Goal: Check status: Check status

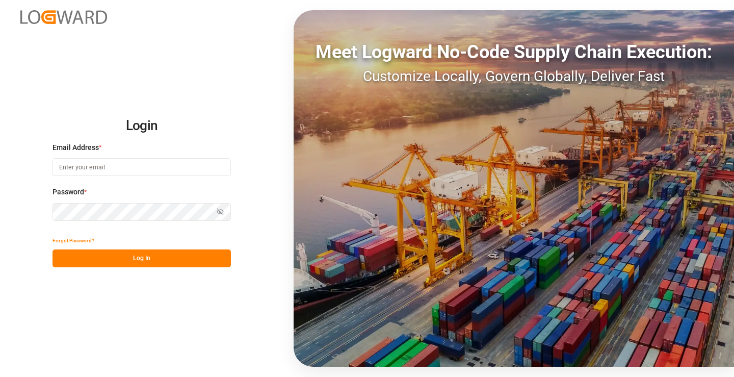
type input "mara-lynn.tan@leschaco.com"
click at [195, 257] on button "Log In" at bounding box center [142, 258] width 178 height 18
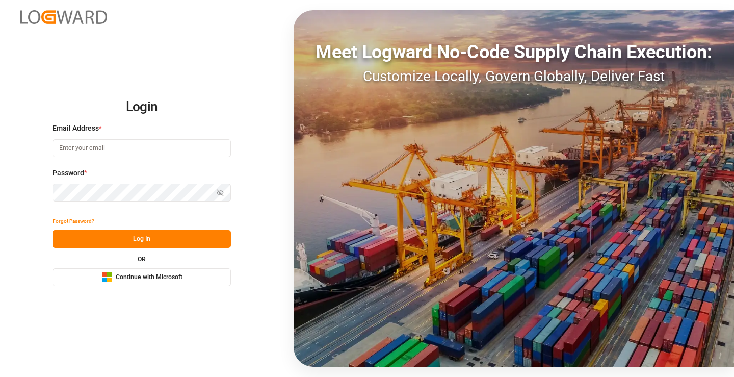
type input "[PERSON_NAME][EMAIL_ADDRESS][DOMAIN_NAME]"
click at [170, 246] on button "Log In" at bounding box center [142, 239] width 178 height 18
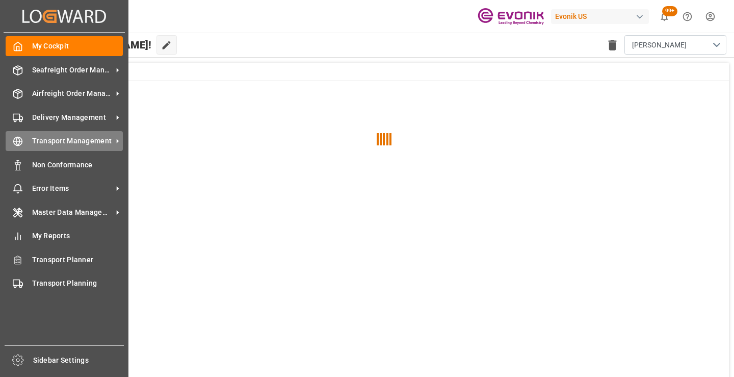
click at [21, 141] on icon at bounding box center [18, 141] width 10 height 10
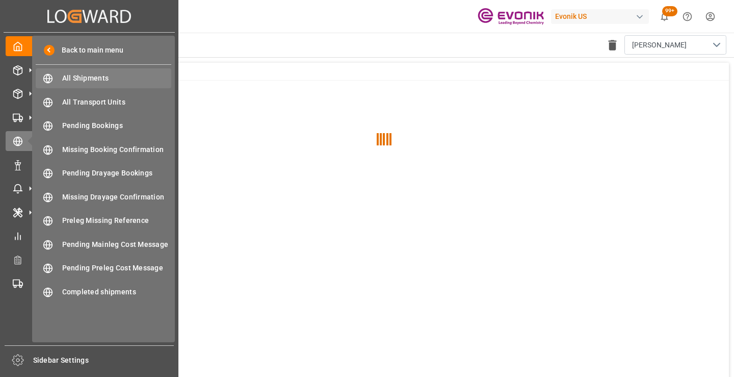
click at [86, 79] on span "All Shipments" at bounding box center [117, 78] width 110 height 11
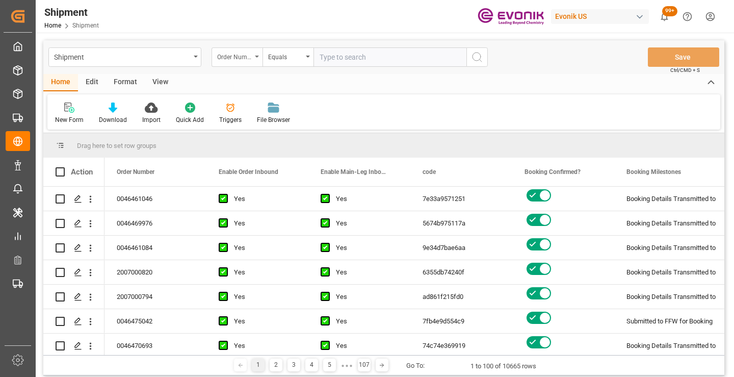
click at [247, 59] on div "Order Number" at bounding box center [234, 56] width 35 height 12
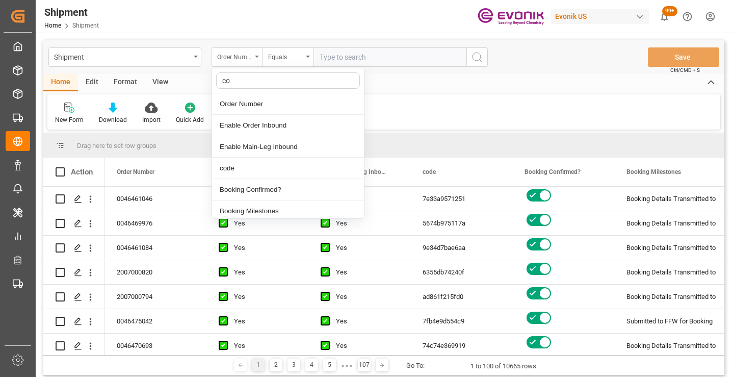
type input "cod"
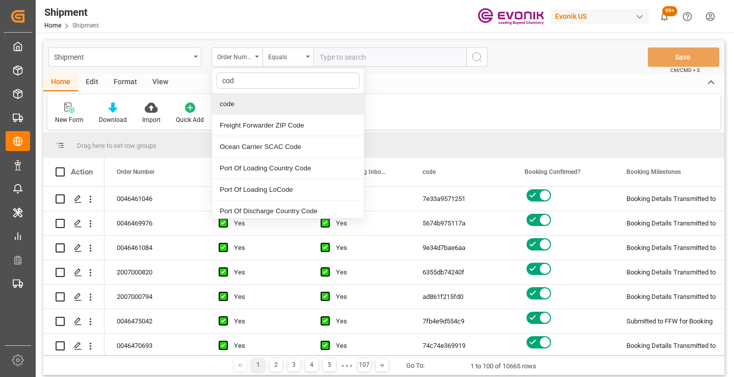
click at [243, 102] on div "code" at bounding box center [288, 103] width 152 height 21
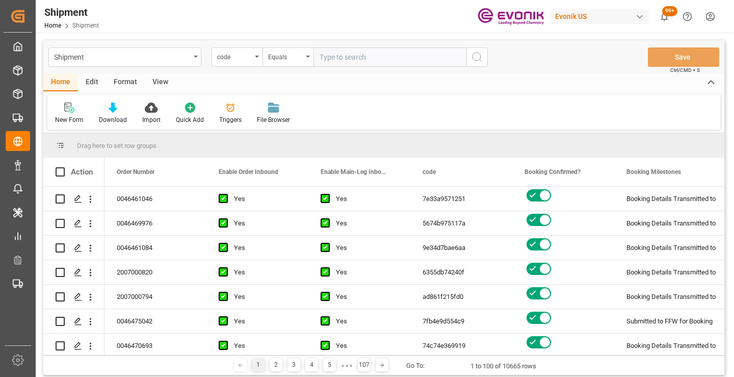
click at [347, 57] on input "text" at bounding box center [390, 56] width 153 height 19
paste input "fe4c4afbf3eb"
type input "fe4c4afbf3eb"
click at [475, 58] on icon "search button" at bounding box center [477, 57] width 12 height 12
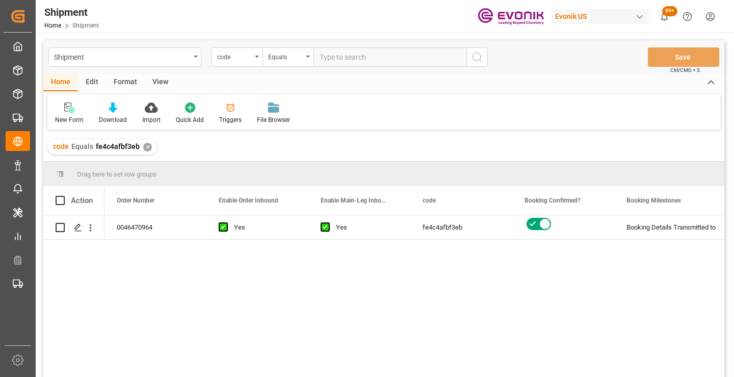
scroll to position [51, 0]
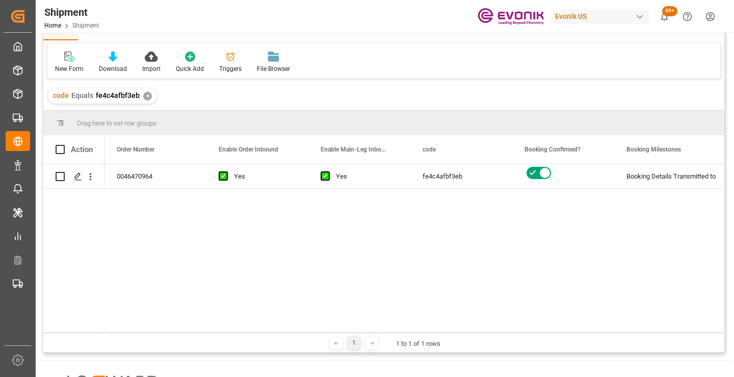
click at [383, 244] on div "0046470964 Yes Yes fe4c4afbf3eb Booking Details Transmitted to SAP Active No" at bounding box center [415, 248] width 620 height 168
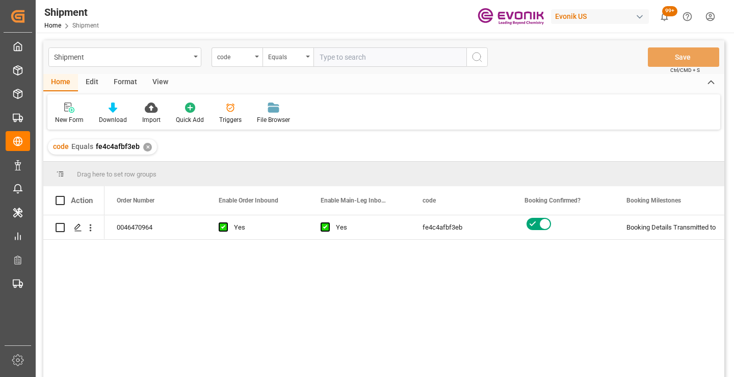
click at [389, 273] on div "0046470964 Yes Yes fe4c4afbf3eb Booking Details Transmitted to SAP Active No" at bounding box center [415, 299] width 620 height 168
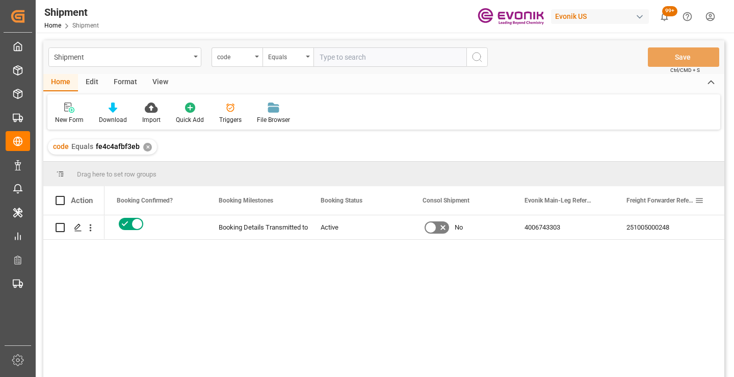
click at [648, 221] on div "251005000248" at bounding box center [665, 227] width 102 height 24
click at [146, 146] on div "✕" at bounding box center [147, 147] width 9 height 9
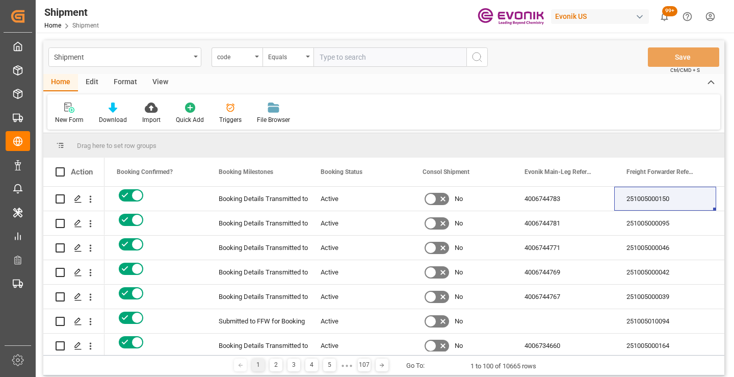
click at [344, 64] on input "text" at bounding box center [390, 56] width 153 height 19
paste input "bf6c3c87538b"
type input "bf6c3c87538b"
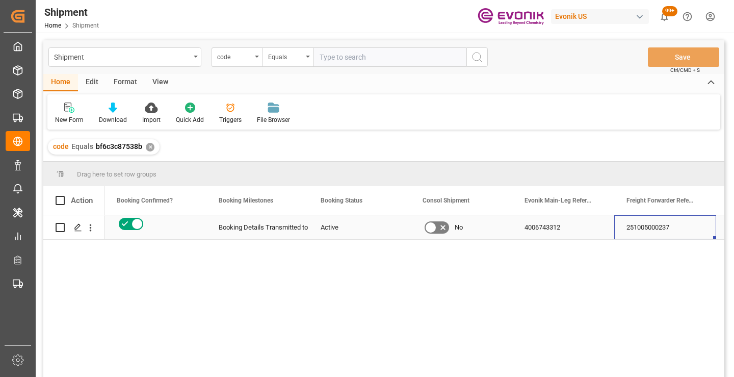
click at [660, 231] on div "251005000237" at bounding box center [665, 227] width 102 height 24
click at [148, 141] on div "code Equals bf6c3c87538b ✕" at bounding box center [104, 146] width 112 height 15
click at [149, 144] on div "✕" at bounding box center [150, 147] width 9 height 9
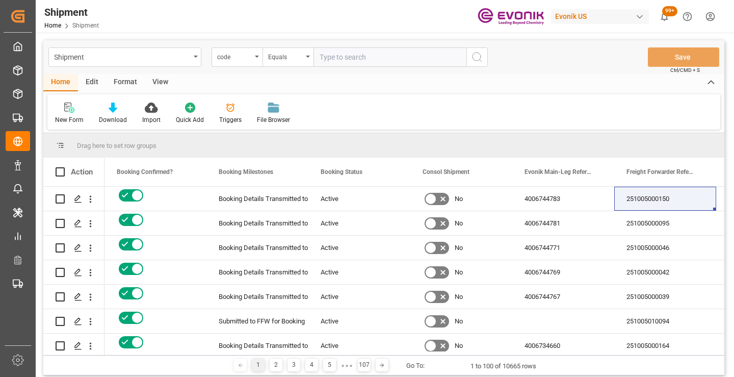
click at [406, 60] on input "text" at bounding box center [390, 56] width 153 height 19
paste input "c42d0334ca35"
type input "c42d0334ca35"
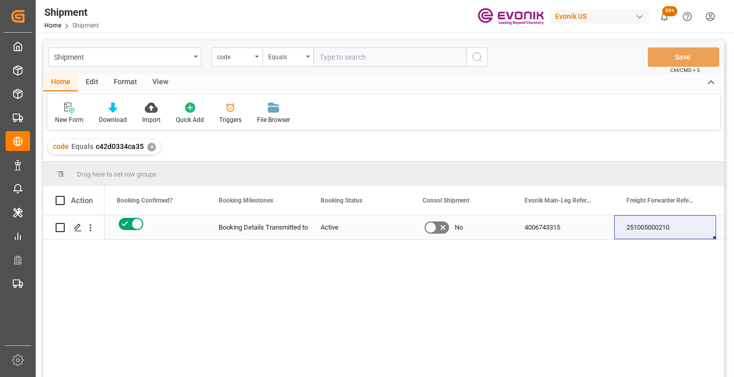
click at [650, 228] on div "251005000210" at bounding box center [665, 227] width 102 height 24
click at [155, 148] on div "✕" at bounding box center [151, 147] width 9 height 9
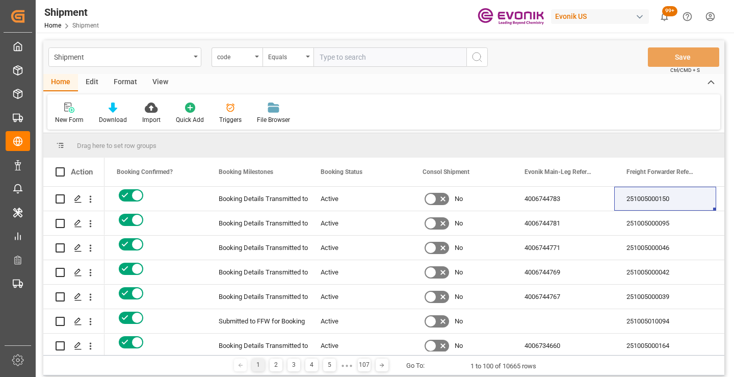
click at [357, 58] on input "text" at bounding box center [390, 56] width 153 height 19
paste input "796d6bab80f6"
type input "796d6bab80f6"
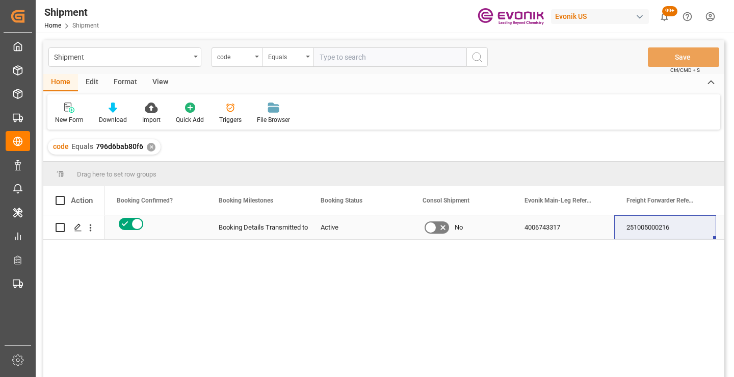
click at [652, 226] on div "251005000216" at bounding box center [665, 227] width 102 height 24
click at [148, 149] on div "✕" at bounding box center [151, 147] width 9 height 9
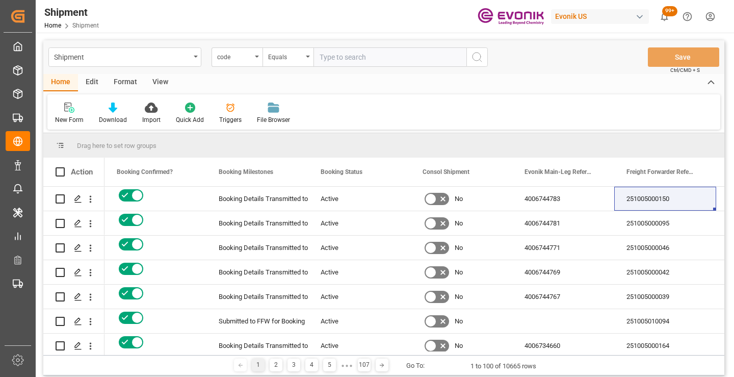
click at [371, 55] on input "text" at bounding box center [390, 56] width 153 height 19
paste input "7aa8f2f3db26"
type input "7aa8f2f3db26"
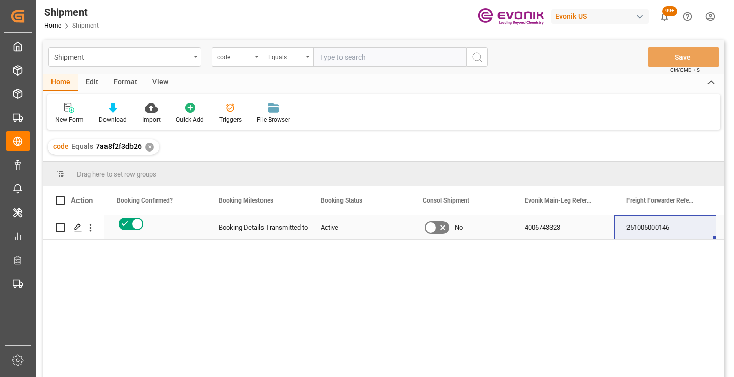
click at [652, 225] on div "251005000146" at bounding box center [665, 227] width 102 height 24
click at [146, 148] on div "✕" at bounding box center [149, 147] width 9 height 9
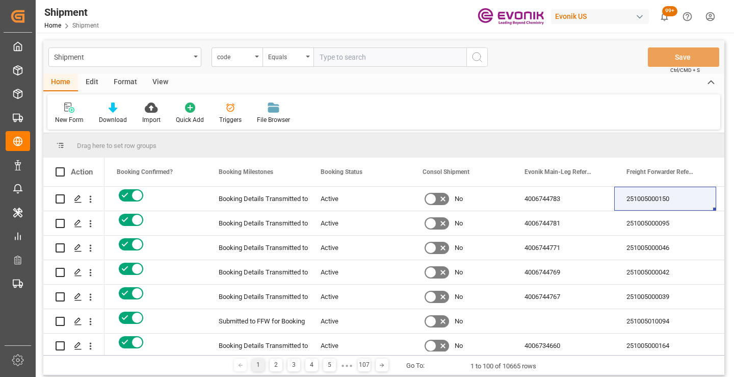
click at [348, 62] on input "text" at bounding box center [390, 56] width 153 height 19
paste input "36b18168ed05"
type input "36b18168ed05"
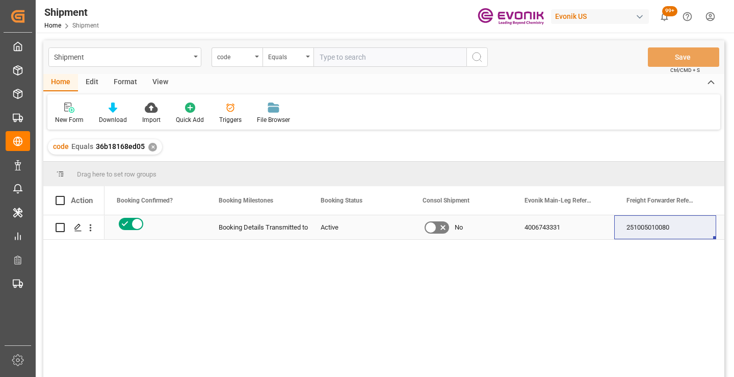
click at [666, 230] on div "251005010080" at bounding box center [665, 227] width 102 height 24
click at [149, 145] on div "✕" at bounding box center [152, 147] width 9 height 9
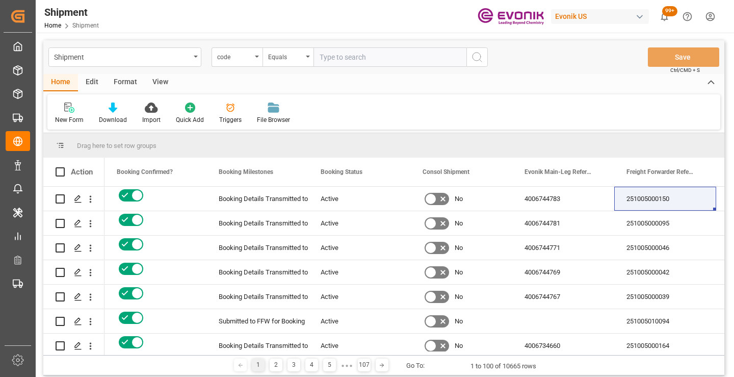
click at [365, 58] on input "text" at bounding box center [390, 56] width 153 height 19
paste input "d3ce2b63fd6b"
type input "d3ce2b63fd6b"
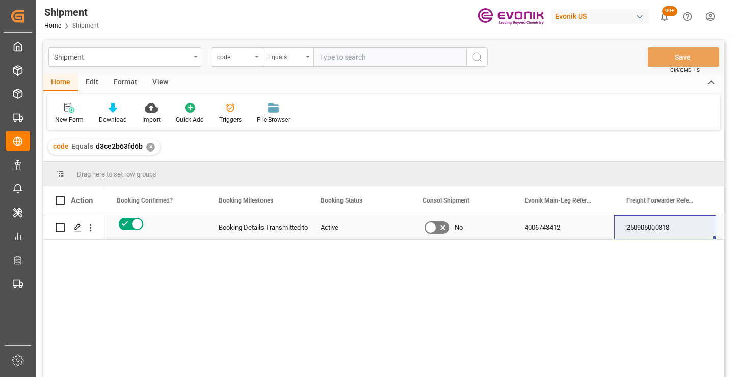
click at [644, 223] on div "250905000318" at bounding box center [665, 227] width 102 height 24
click at [143, 147] on div "code Equals d3ce2b63fd6b ✕" at bounding box center [104, 146] width 112 height 15
click at [147, 147] on div "✕" at bounding box center [150, 147] width 9 height 9
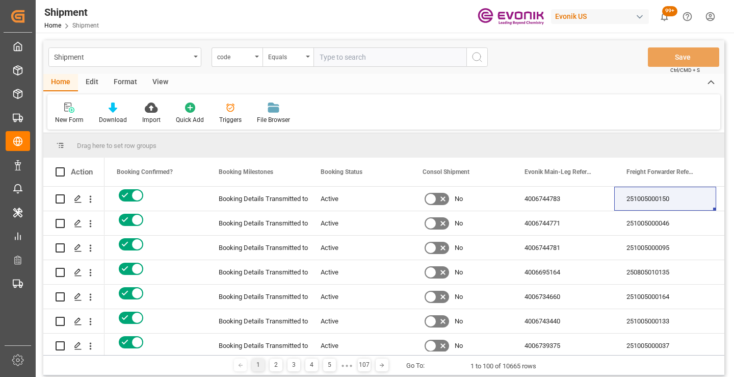
click at [398, 60] on input "text" at bounding box center [390, 56] width 153 height 19
paste input "24856fc385d5"
type input "24856fc385d5"
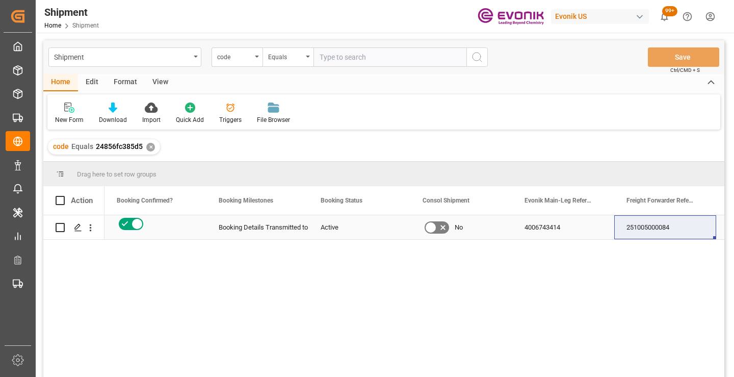
click at [649, 232] on div "251005000084" at bounding box center [665, 227] width 102 height 24
click at [150, 151] on div "✕" at bounding box center [150, 147] width 9 height 9
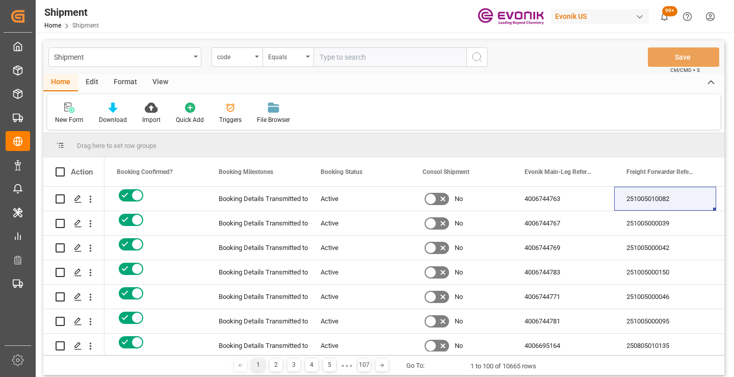
click at [366, 53] on input "text" at bounding box center [390, 56] width 153 height 19
paste input "a49acaf2e96c"
type input "a49acaf2e96c"
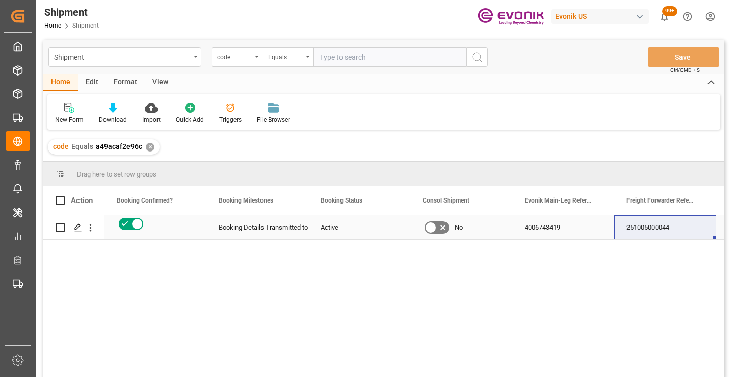
click at [670, 223] on div "251005000044" at bounding box center [665, 227] width 102 height 24
click at [148, 148] on div "✕" at bounding box center [150, 147] width 9 height 9
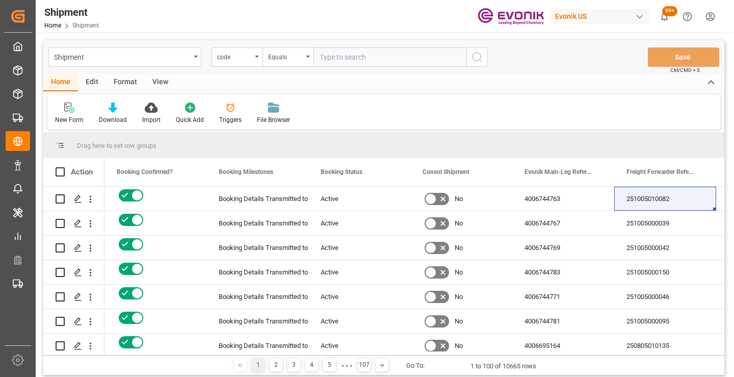
click at [378, 62] on input "text" at bounding box center [390, 56] width 153 height 19
paste input "343032a67d75"
type input "343032a67d75"
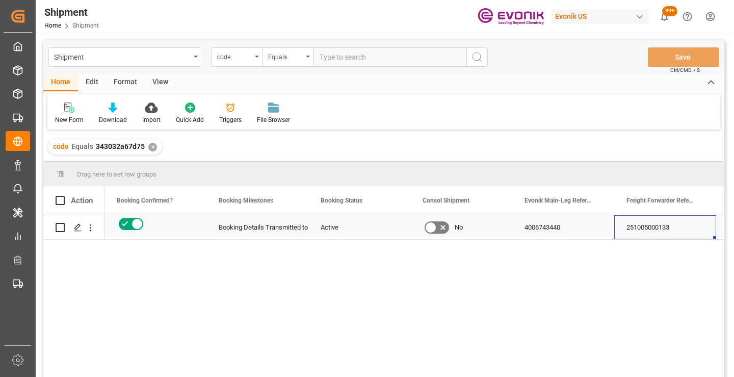
click at [644, 225] on div "251005000133" at bounding box center [665, 227] width 102 height 24
click at [150, 146] on div "✕" at bounding box center [152, 147] width 9 height 9
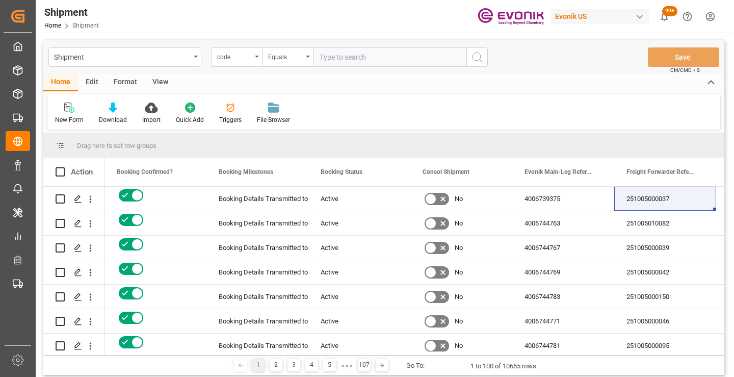
click at [365, 59] on input "text" at bounding box center [390, 56] width 153 height 19
paste input "14bff62119cd"
type input "14bff62119cd"
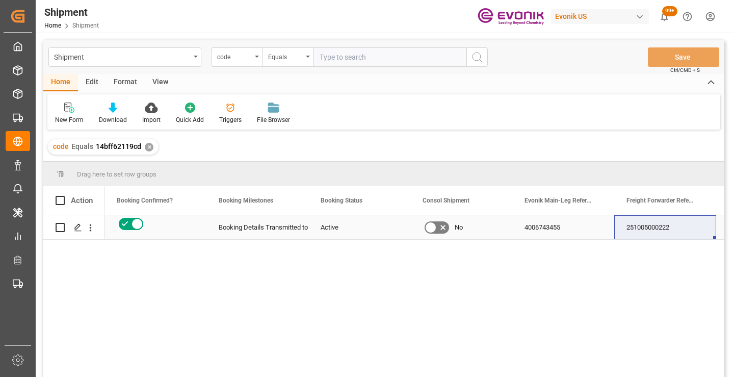
click at [663, 230] on div "251005000222" at bounding box center [665, 227] width 102 height 24
click at [150, 146] on div "✕" at bounding box center [149, 147] width 9 height 9
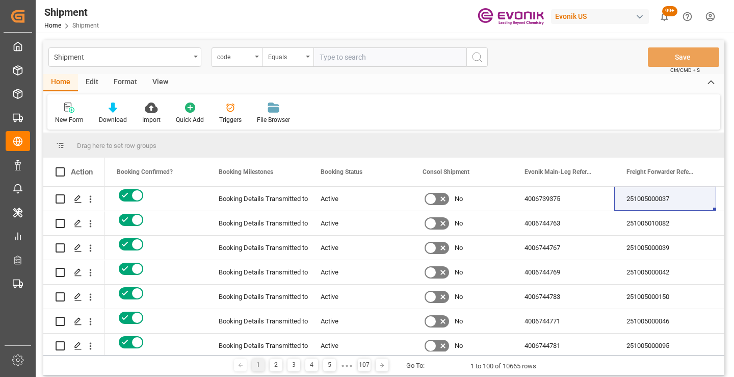
click at [369, 57] on input "text" at bounding box center [390, 56] width 153 height 19
paste input "54b10b45c460"
type input "54b10b45c460"
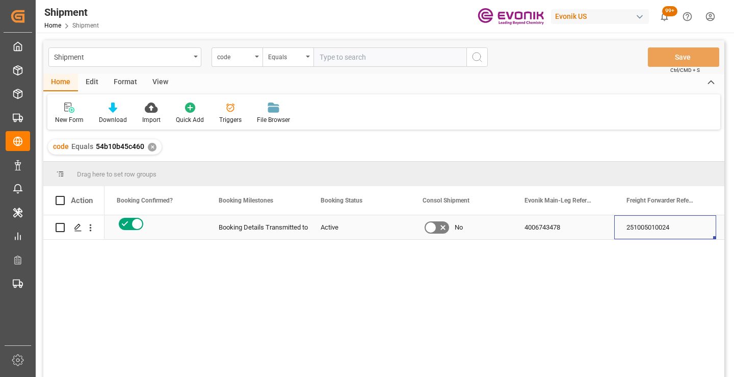
click at [643, 226] on div "251005010024" at bounding box center [665, 227] width 102 height 24
click at [149, 144] on div "✕" at bounding box center [152, 147] width 9 height 9
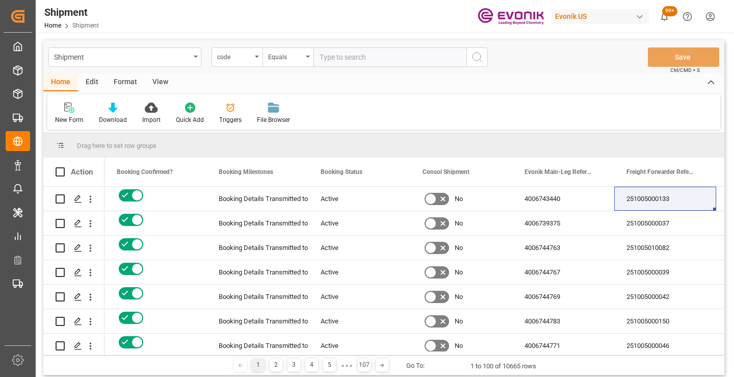
click at [358, 63] on input "text" at bounding box center [390, 56] width 153 height 19
paste input "4d05e7fc92b1"
type input "4d05e7fc92b1"
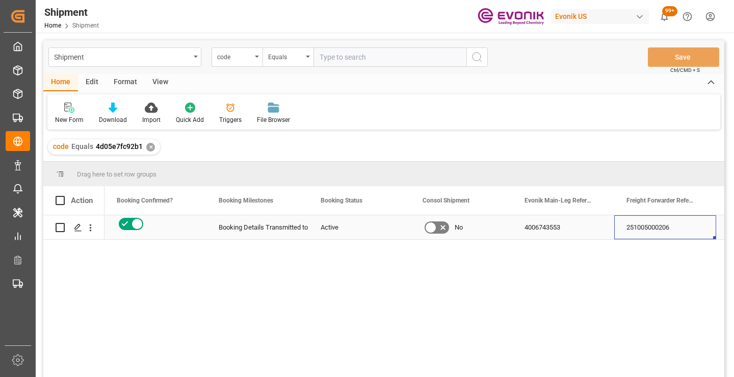
click at [646, 232] on div "251005000206" at bounding box center [665, 227] width 102 height 24
click at [148, 147] on div "✕" at bounding box center [150, 147] width 9 height 9
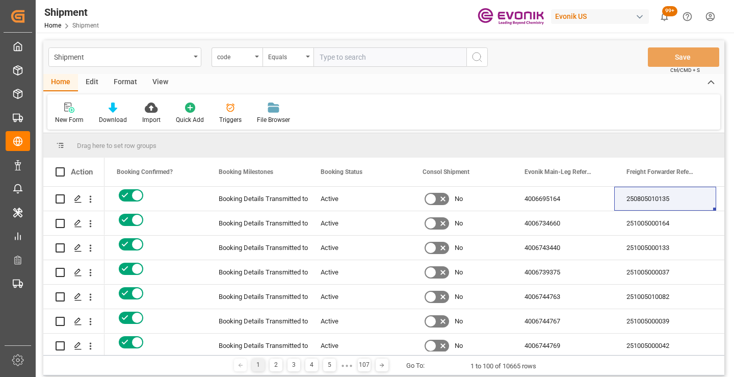
click at [390, 56] on input "text" at bounding box center [390, 56] width 153 height 19
paste input "a43fcbfdf04f"
type input "a43fcbfdf04f"
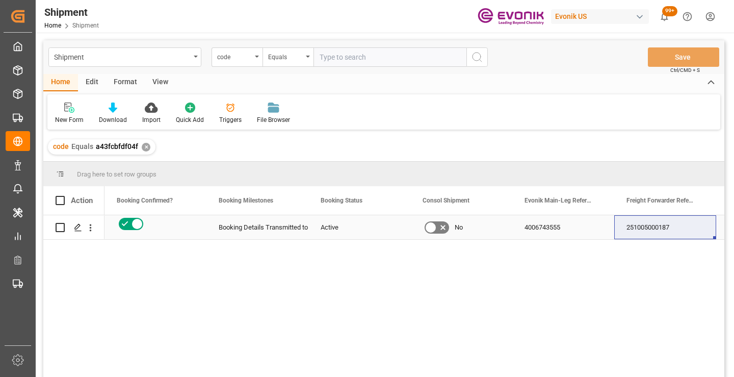
click at [668, 230] on div "251005000187" at bounding box center [665, 227] width 102 height 24
click at [145, 148] on div "✕" at bounding box center [146, 147] width 9 height 9
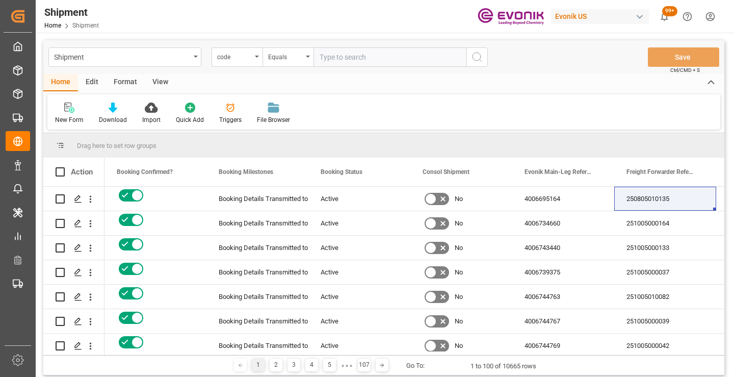
click at [371, 57] on input "text" at bounding box center [390, 56] width 153 height 19
paste input "d641c76ff9a4"
type input "d641c76ff9a4"
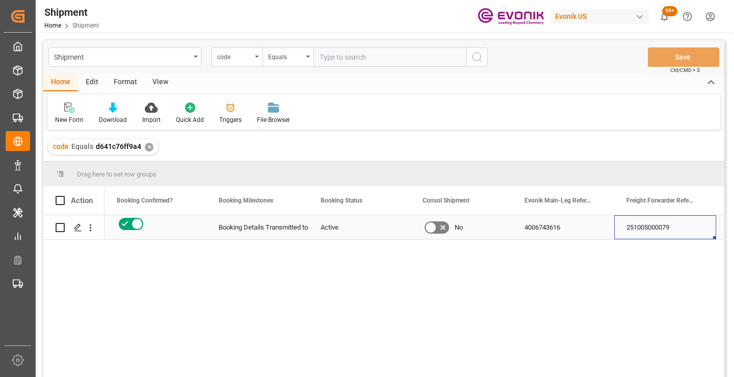
click at [663, 227] on div "251005000079" at bounding box center [665, 227] width 102 height 24
click at [147, 145] on div "✕" at bounding box center [149, 147] width 9 height 9
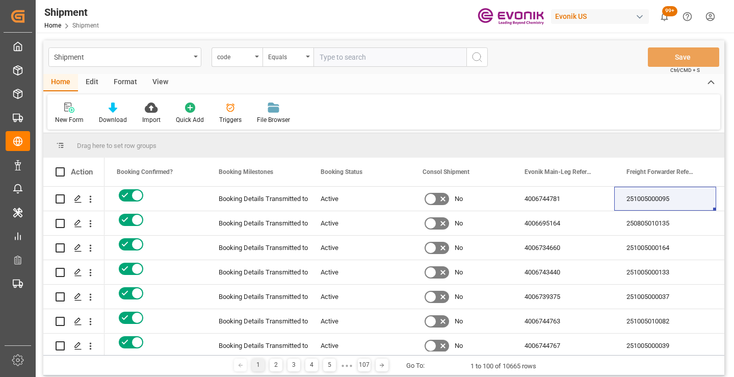
click at [378, 61] on input "text" at bounding box center [390, 56] width 153 height 19
paste input "bb6513b8e90a"
type input "bb6513b8e90a"
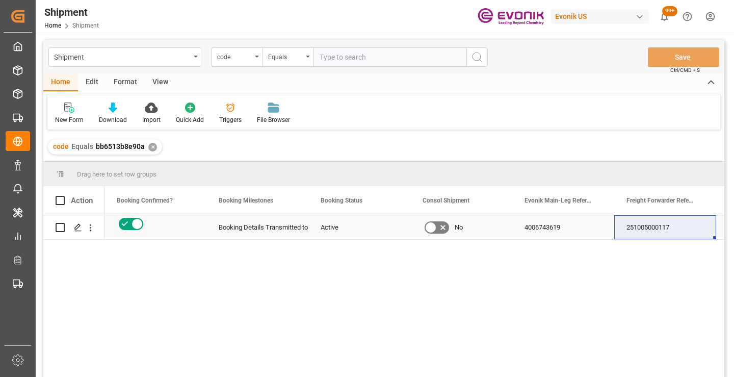
click at [658, 229] on div "251005000117" at bounding box center [665, 227] width 102 height 24
click at [150, 147] on div "✕" at bounding box center [152, 147] width 9 height 9
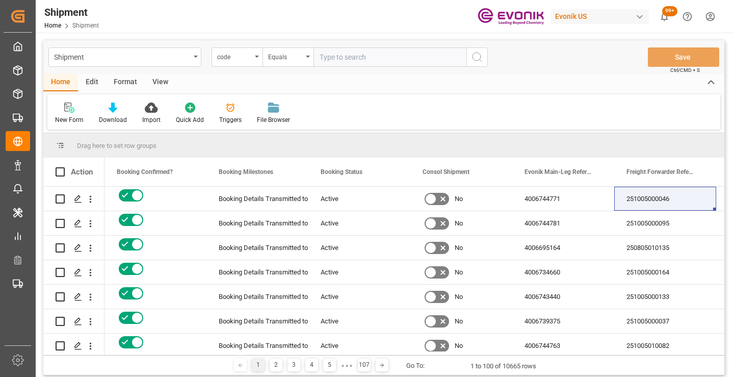
click at [361, 58] on input "text" at bounding box center [390, 56] width 153 height 19
paste input "9bb331c4b532"
type input "9bb331c4b532"
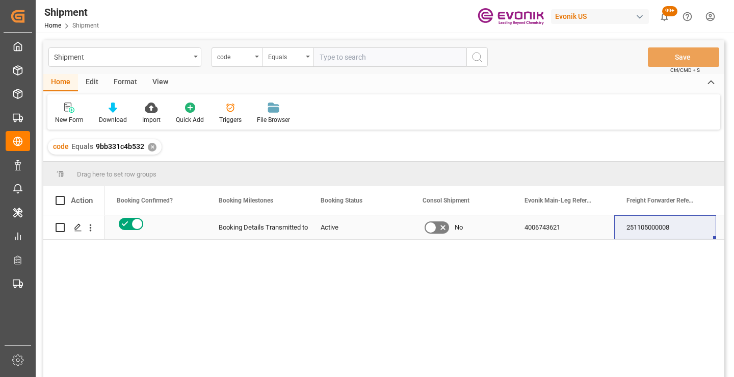
click at [654, 232] on div "251105000008" at bounding box center [665, 227] width 102 height 24
click at [148, 149] on div "✕" at bounding box center [152, 147] width 9 height 9
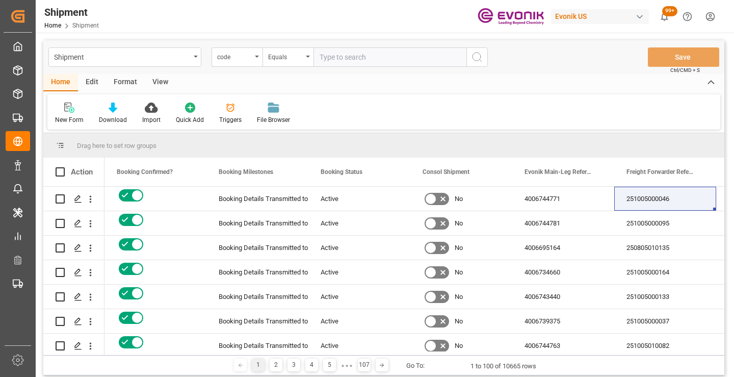
click at [381, 54] on input "text" at bounding box center [390, 56] width 153 height 19
paste input "2c8f7b40efe1"
type input "2c8f7b40efe1"
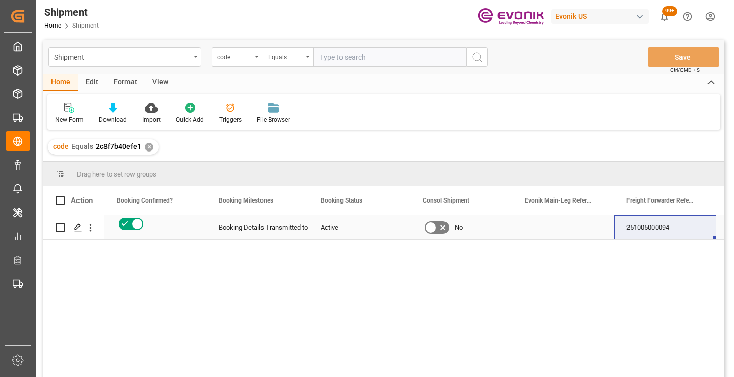
click at [644, 227] on div "251005000094" at bounding box center [665, 227] width 102 height 24
click at [146, 148] on div "✕" at bounding box center [149, 147] width 9 height 9
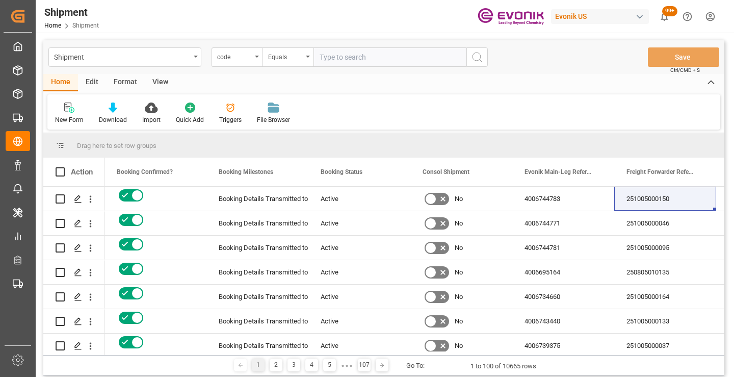
click at [373, 56] on input "text" at bounding box center [390, 56] width 153 height 19
paste input "0144d6a71c8b"
type input "0144d6a71c8b"
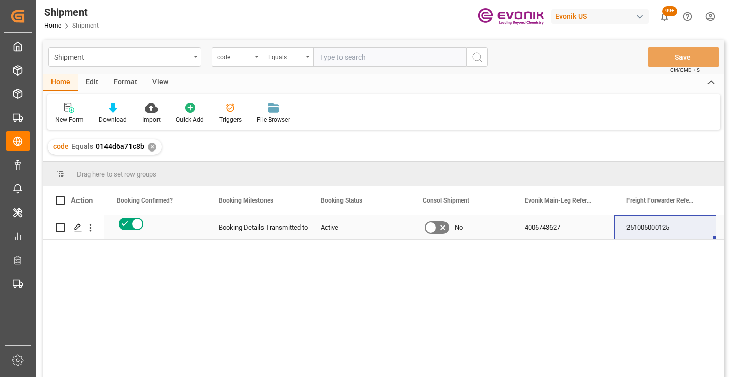
click at [657, 225] on div "251005000125" at bounding box center [665, 227] width 102 height 24
click at [149, 149] on div "✕" at bounding box center [152, 147] width 9 height 9
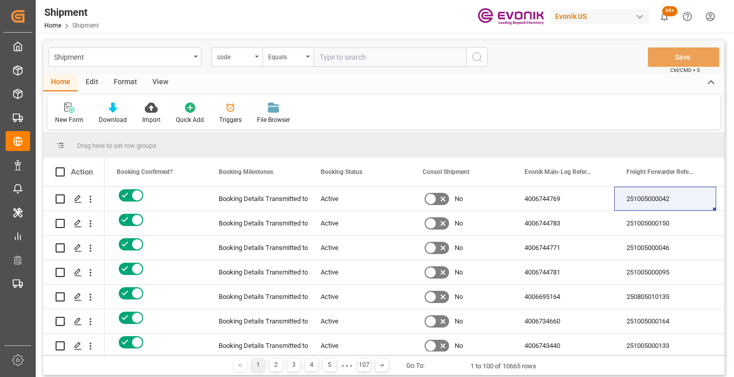
click at [363, 57] on input "text" at bounding box center [390, 56] width 153 height 19
paste input "ab3886460559"
type input "ab3886460559"
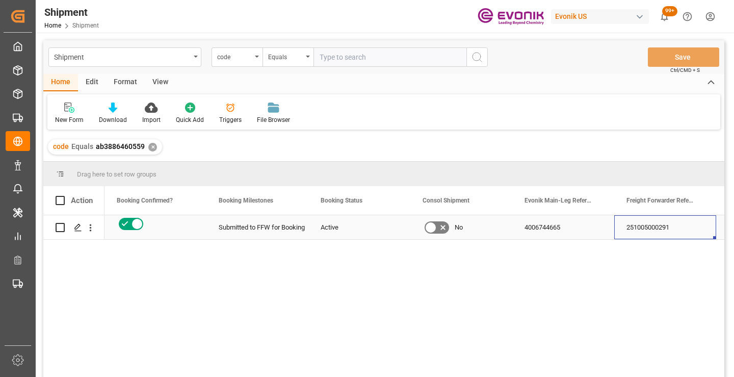
click at [647, 224] on div "251005000291" at bounding box center [665, 227] width 102 height 24
click at [146, 141] on div "code Equals ab3886460559 ✕" at bounding box center [105, 146] width 114 height 15
click at [148, 143] on div "code Equals ab3886460559 ✕" at bounding box center [105, 146] width 114 height 15
click at [150, 150] on div "✕" at bounding box center [152, 147] width 9 height 9
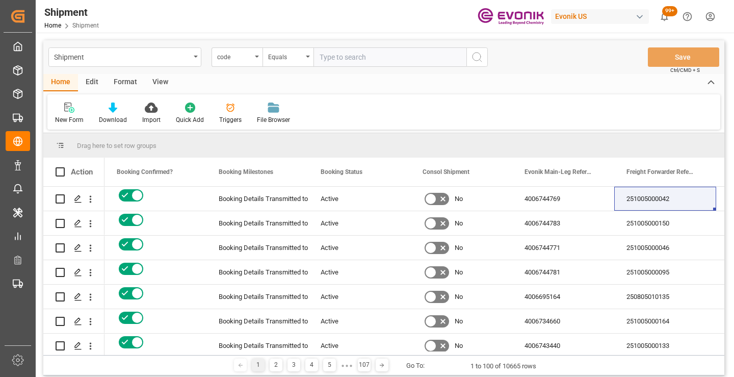
click at [340, 55] on input "text" at bounding box center [390, 56] width 153 height 19
paste input "6369b93fd1e3"
type input "6369b93fd1e3"
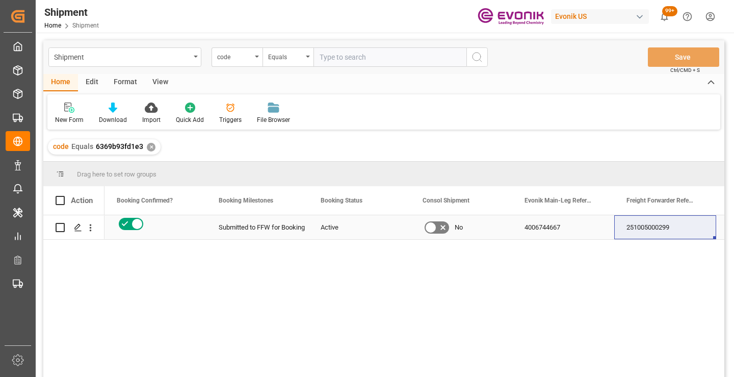
click at [650, 228] on div "251005000299" at bounding box center [665, 227] width 102 height 24
click at [149, 150] on div "✕" at bounding box center [151, 147] width 9 height 9
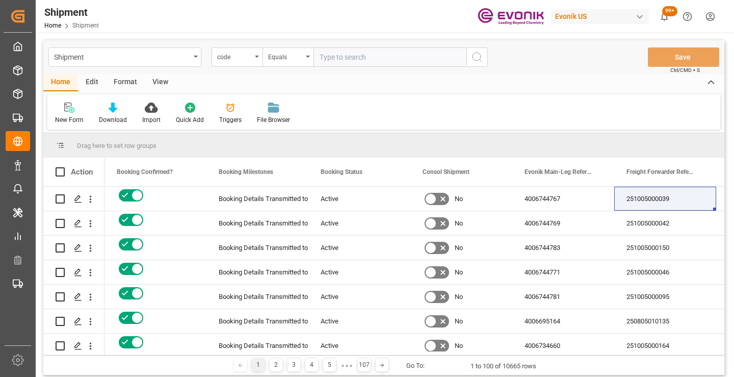
click at [402, 58] on input "text" at bounding box center [390, 56] width 153 height 19
paste input "534e39a2e625"
type input "534e39a2e625"
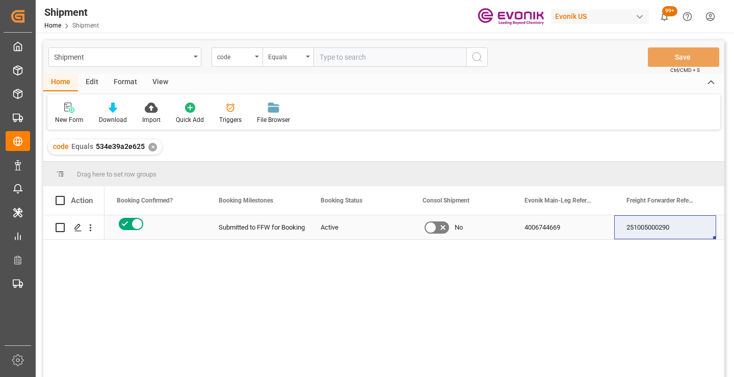
click at [651, 226] on div "251005000290" at bounding box center [665, 227] width 102 height 24
click at [148, 145] on div "✕" at bounding box center [152, 147] width 9 height 9
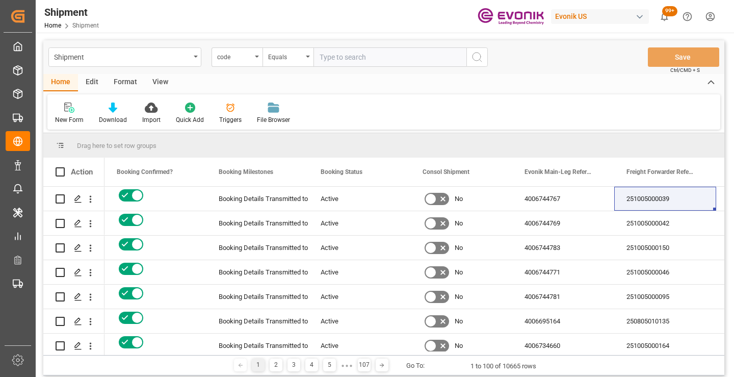
click at [360, 60] on input "text" at bounding box center [390, 56] width 153 height 19
paste input "bf89276556b7"
type input "bf89276556b7"
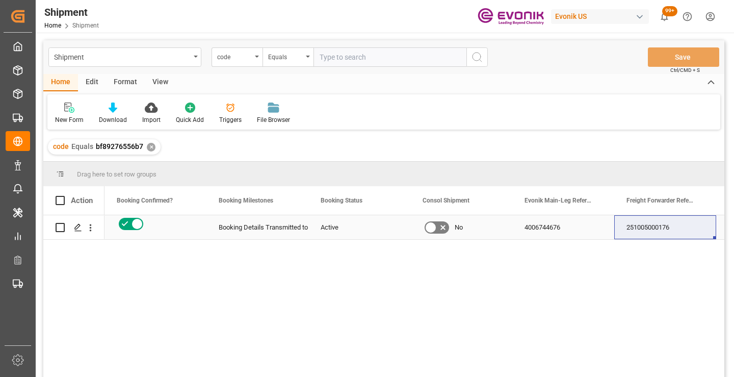
click at [645, 226] on div "251005000176" at bounding box center [665, 227] width 102 height 24
click at [148, 147] on div "✕" at bounding box center [151, 147] width 9 height 9
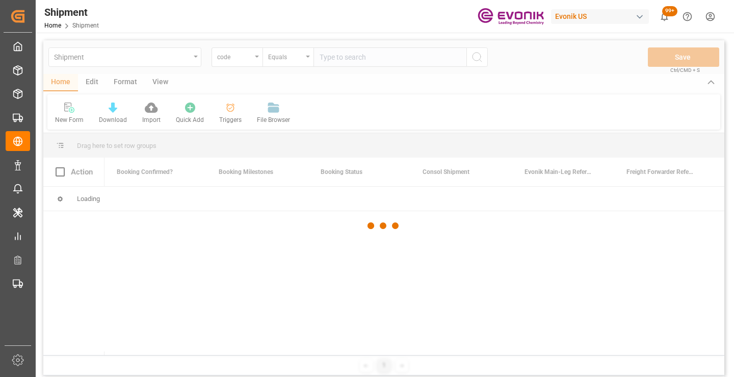
click at [370, 64] on div at bounding box center [383, 225] width 681 height 371
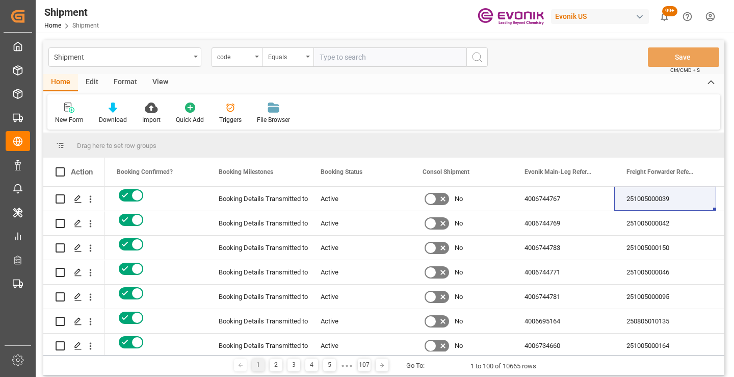
click at [368, 57] on input "text" at bounding box center [390, 56] width 153 height 19
paste input "6369b93fd1e3"
type input "6369b93fd1e3"
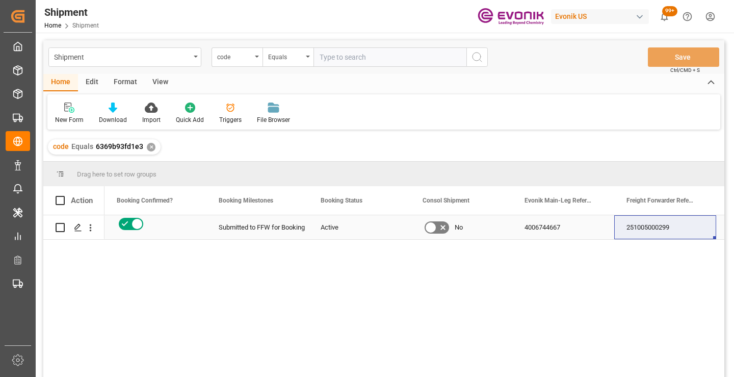
click at [652, 232] on div "251005000299" at bounding box center [665, 227] width 102 height 24
click at [149, 146] on div "✕" at bounding box center [151, 147] width 9 height 9
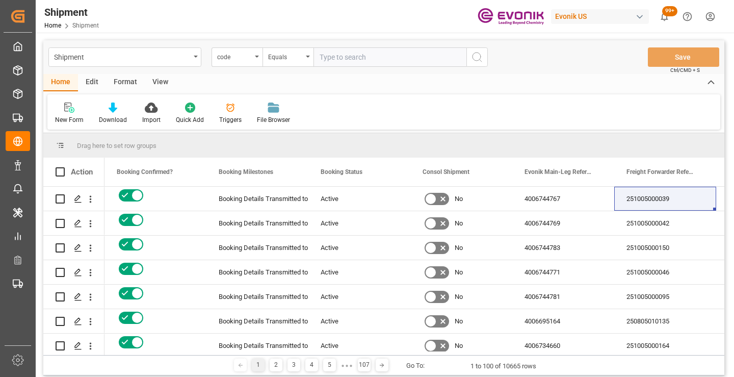
click at [401, 57] on input "text" at bounding box center [390, 56] width 153 height 19
paste input "0e44ebf31d96"
type input "0e44ebf31d96"
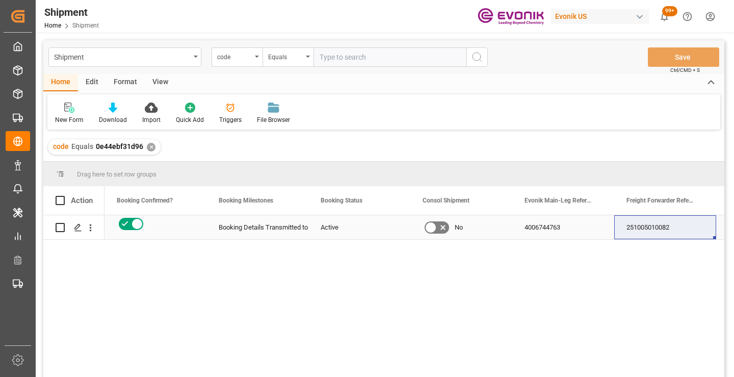
click at [649, 231] on div "251005010082" at bounding box center [665, 227] width 102 height 24
click at [148, 148] on div "✕" at bounding box center [151, 147] width 9 height 9
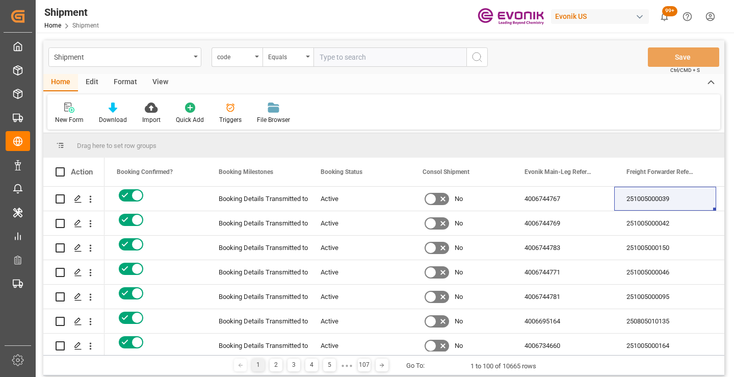
click at [393, 59] on input "text" at bounding box center [390, 56] width 153 height 19
paste input "ad861f215fd0"
type input "ad861f215fd0"
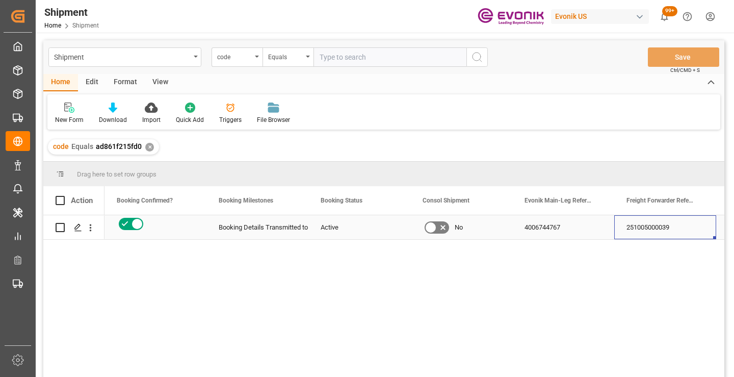
click at [643, 230] on div "251005000039" at bounding box center [665, 227] width 102 height 24
click at [148, 147] on div "✕" at bounding box center [149, 147] width 9 height 9
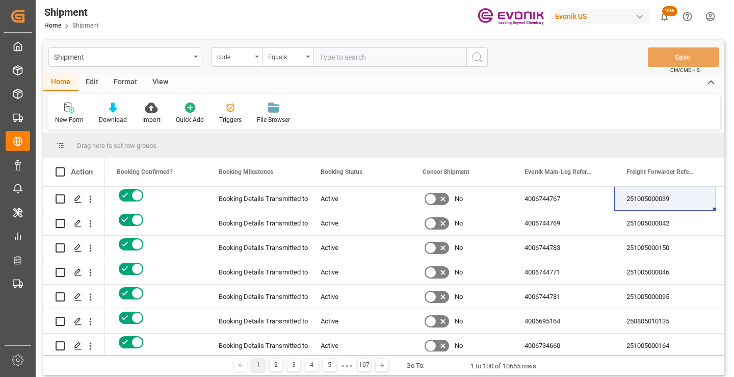
click at [361, 57] on input "text" at bounding box center [390, 56] width 153 height 19
paste input "6355db74240f"
type input "6355db74240f"
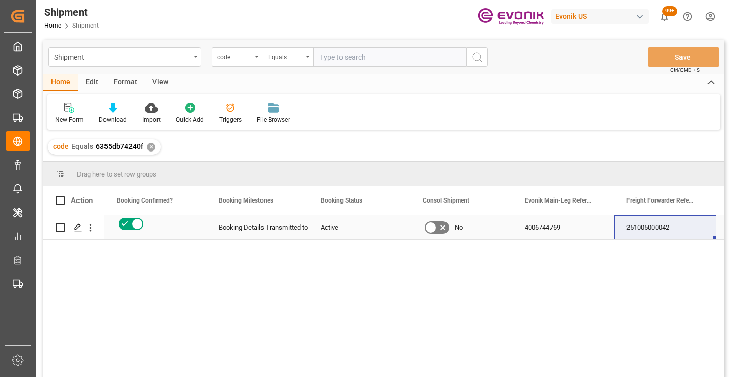
click at [659, 227] on div "251005000042" at bounding box center [665, 227] width 102 height 24
click at [150, 146] on div "✕" at bounding box center [151, 147] width 9 height 9
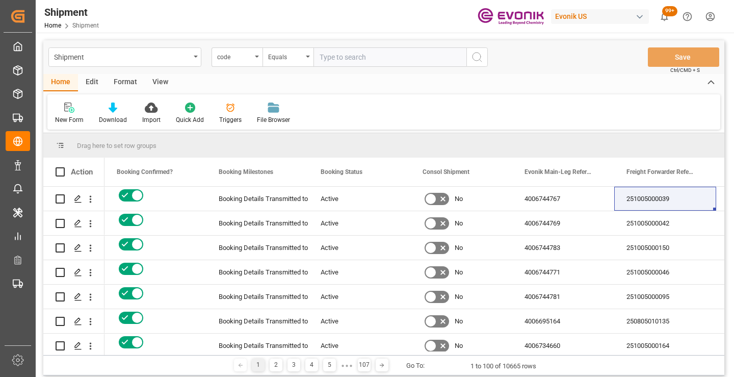
click at [357, 60] on input "text" at bounding box center [390, 56] width 153 height 19
paste input "9e34d7bae6aa"
type input "9e34d7bae6aa"
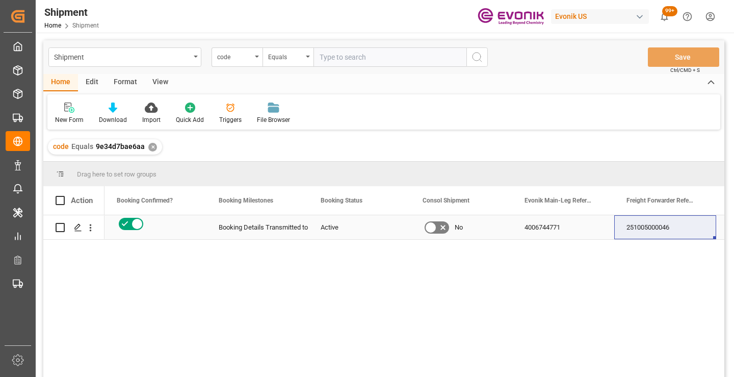
click at [655, 230] on div "251005000046" at bounding box center [665, 227] width 102 height 24
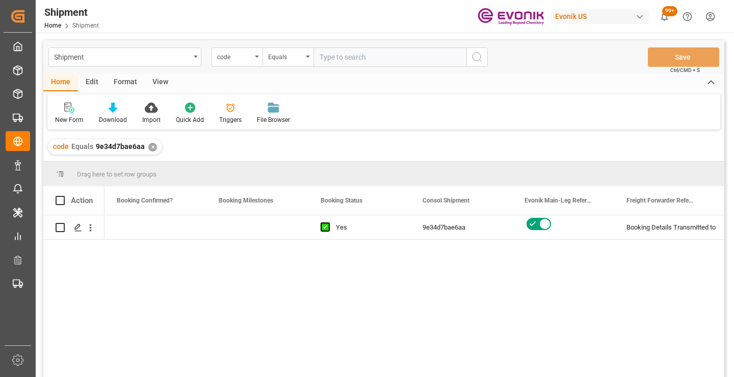
scroll to position [0, 408]
click at [148, 148] on div "✕" at bounding box center [152, 147] width 9 height 9
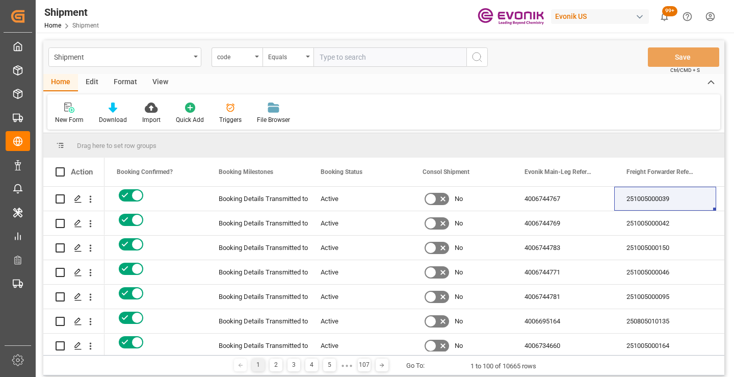
click at [375, 59] on input "text" at bounding box center [390, 56] width 153 height 19
paste input "5674b975117a"
type input "5674b975117a"
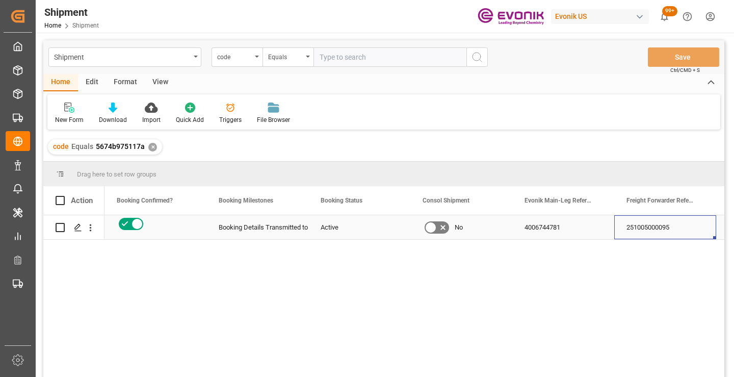
click at [648, 221] on div "251005000095" at bounding box center [665, 227] width 102 height 24
click at [148, 145] on div "✕" at bounding box center [152, 147] width 9 height 9
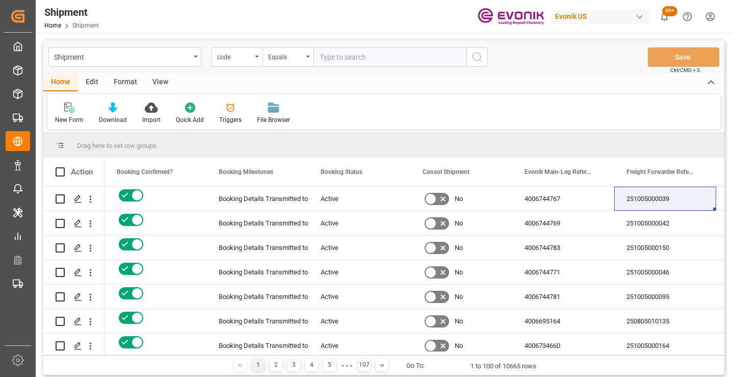
click at [369, 57] on input "text" at bounding box center [390, 56] width 153 height 19
paste input "7e33a9571251"
type input "7e33a9571251"
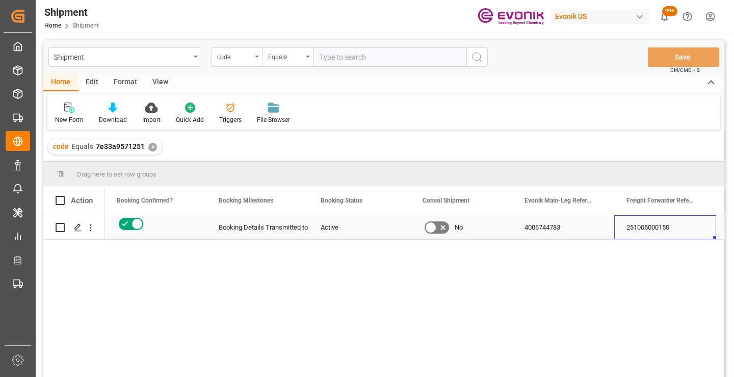
click at [646, 227] on div "251005000150" at bounding box center [665, 227] width 102 height 24
